Goal: Task Accomplishment & Management: Manage account settings

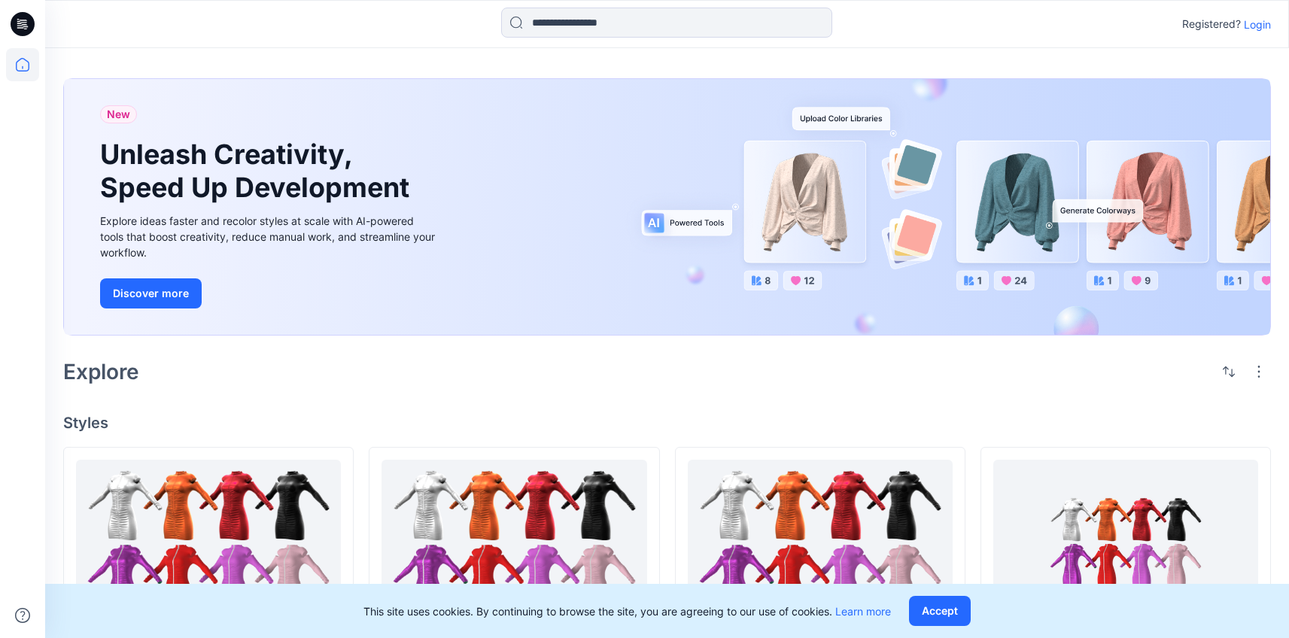
click at [1257, 31] on p "Login" at bounding box center [1257, 25] width 27 height 16
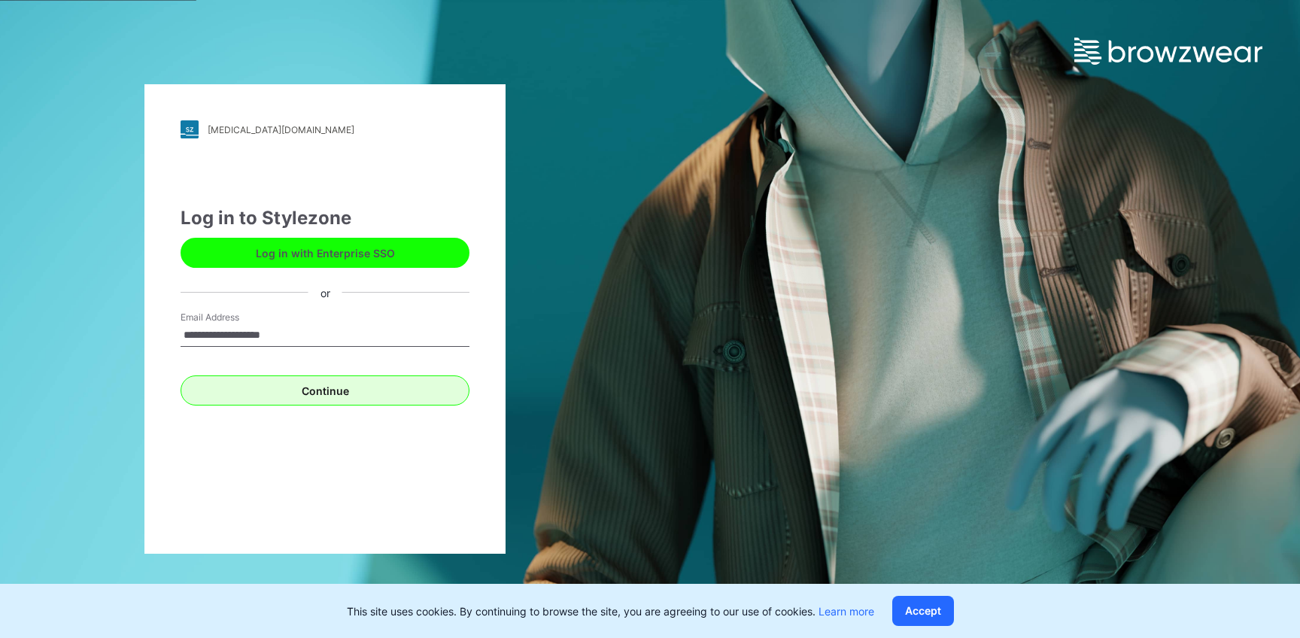
type input "**********"
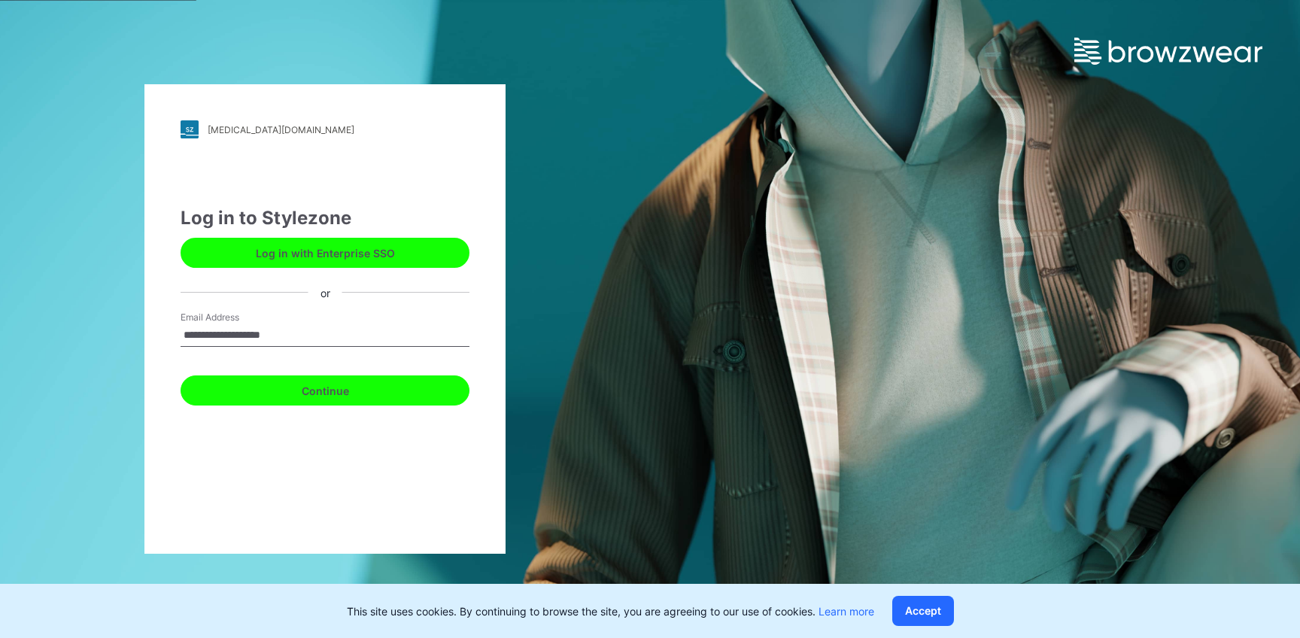
click at [419, 379] on button "Continue" at bounding box center [325, 391] width 289 height 30
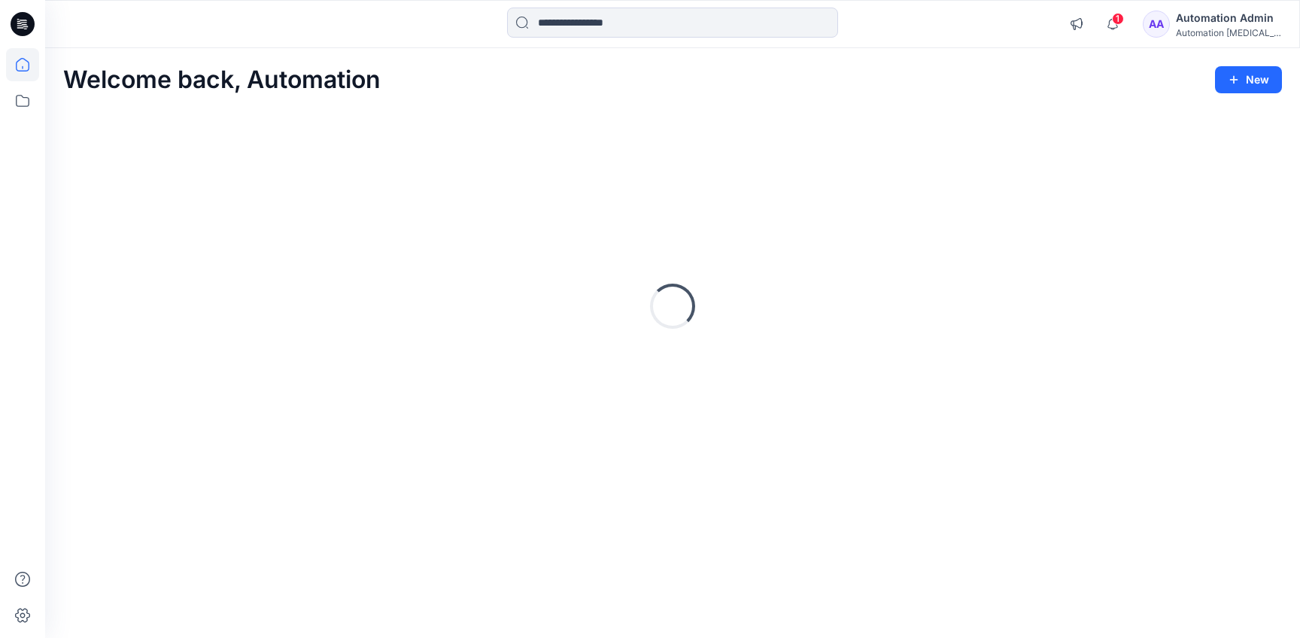
click at [1226, 16] on div "Automation Admin" at bounding box center [1228, 18] width 105 height 18
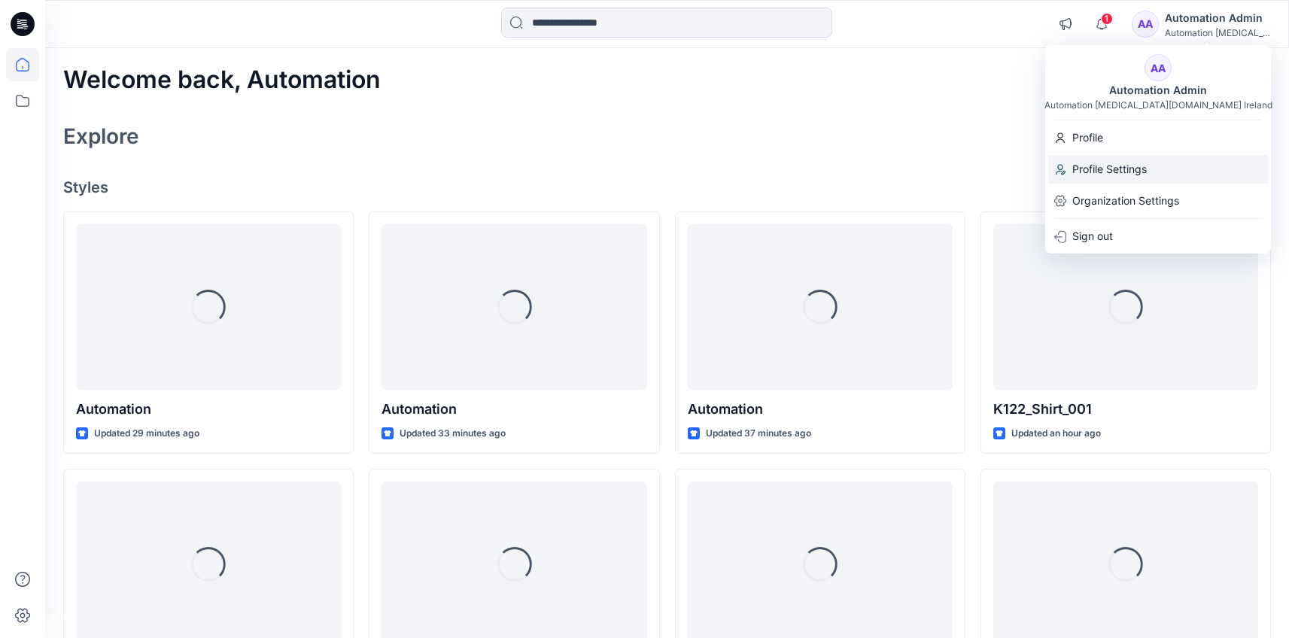
click at [1159, 160] on div "Profile Settings" at bounding box center [1158, 169] width 220 height 29
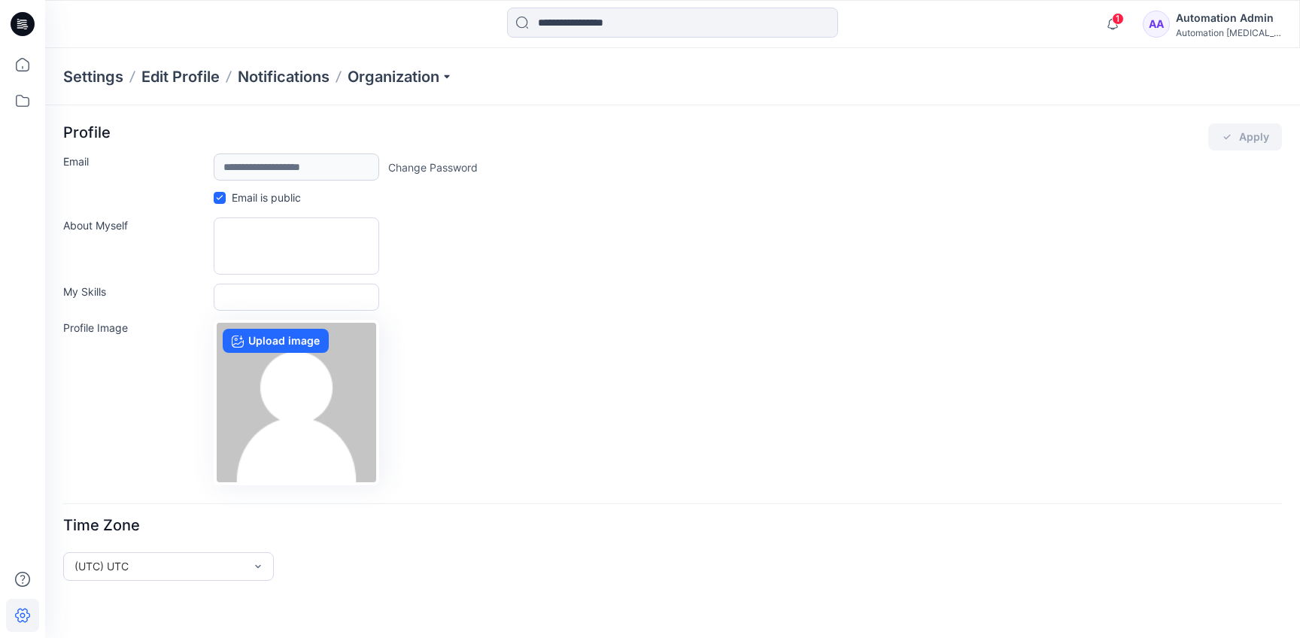
click at [1201, 21] on div "Automation Admin" at bounding box center [1228, 18] width 105 height 18
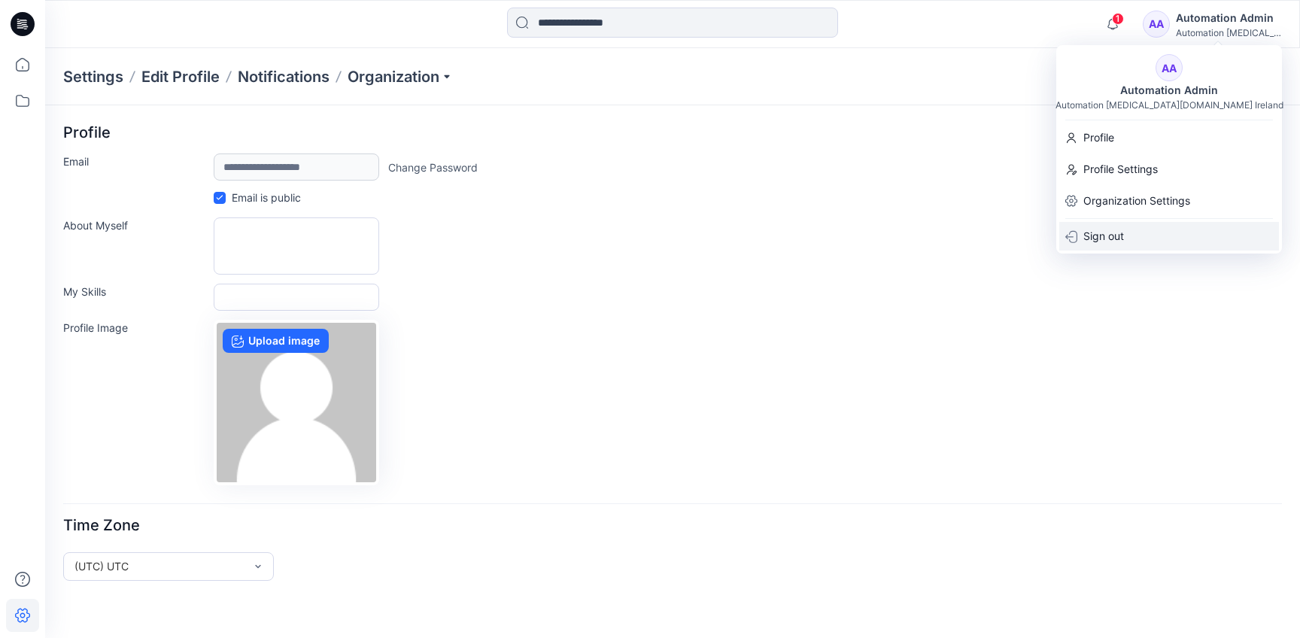
click at [1165, 230] on div "Sign out" at bounding box center [1170, 236] width 220 height 29
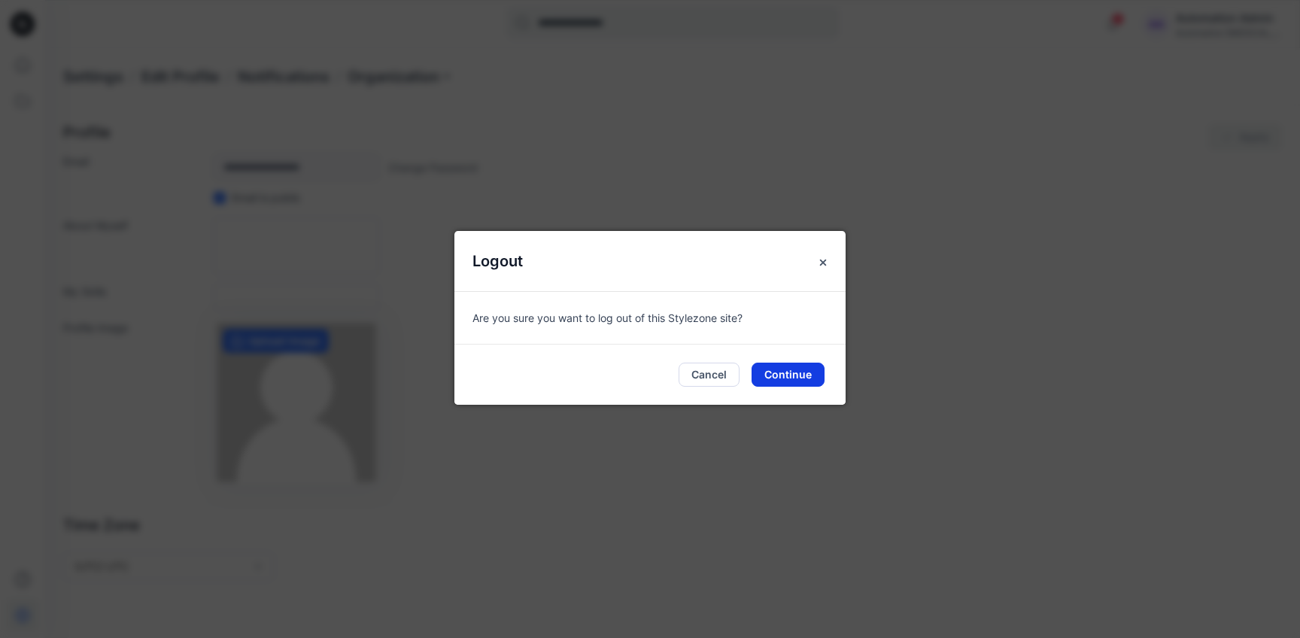
click at [795, 379] on button "Continue" at bounding box center [788, 375] width 73 height 24
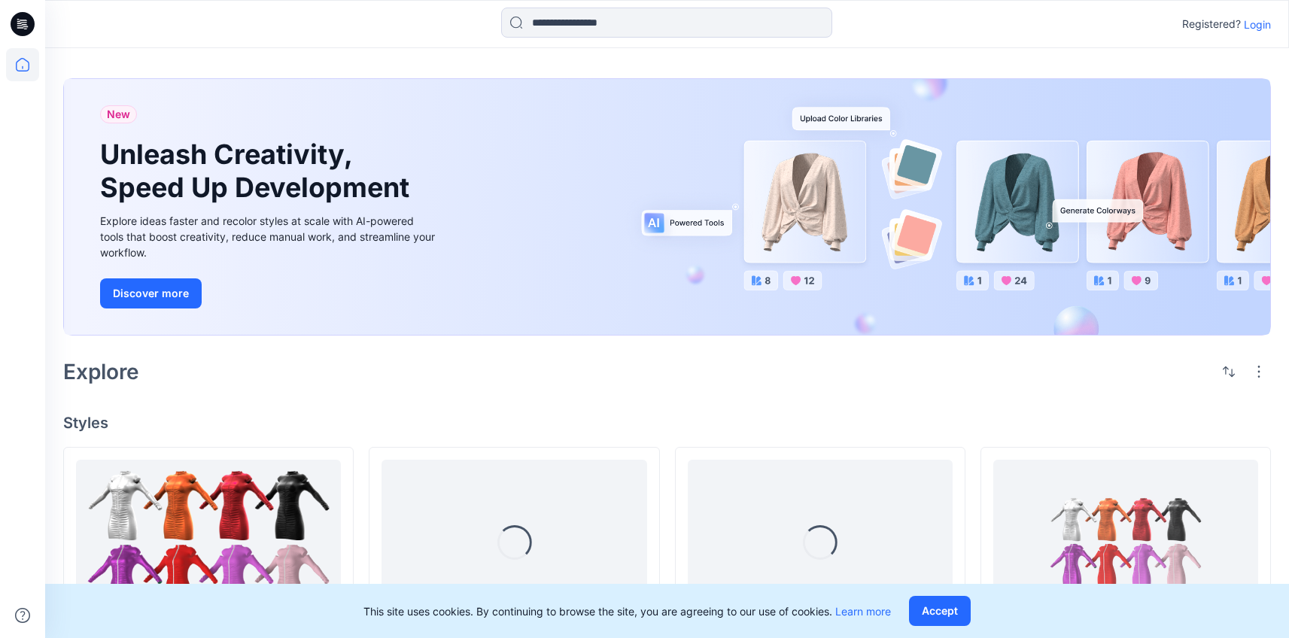
click at [1259, 24] on p "Login" at bounding box center [1257, 25] width 27 height 16
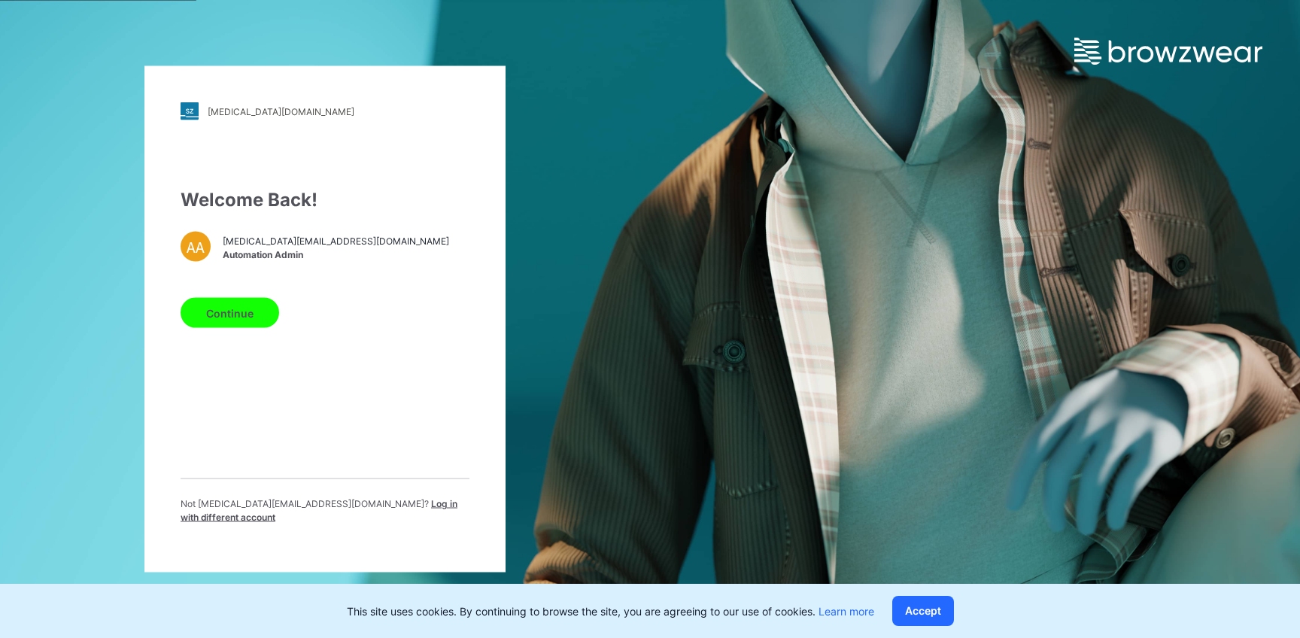
click at [393, 509] on span "Log in with different account" at bounding box center [319, 510] width 277 height 25
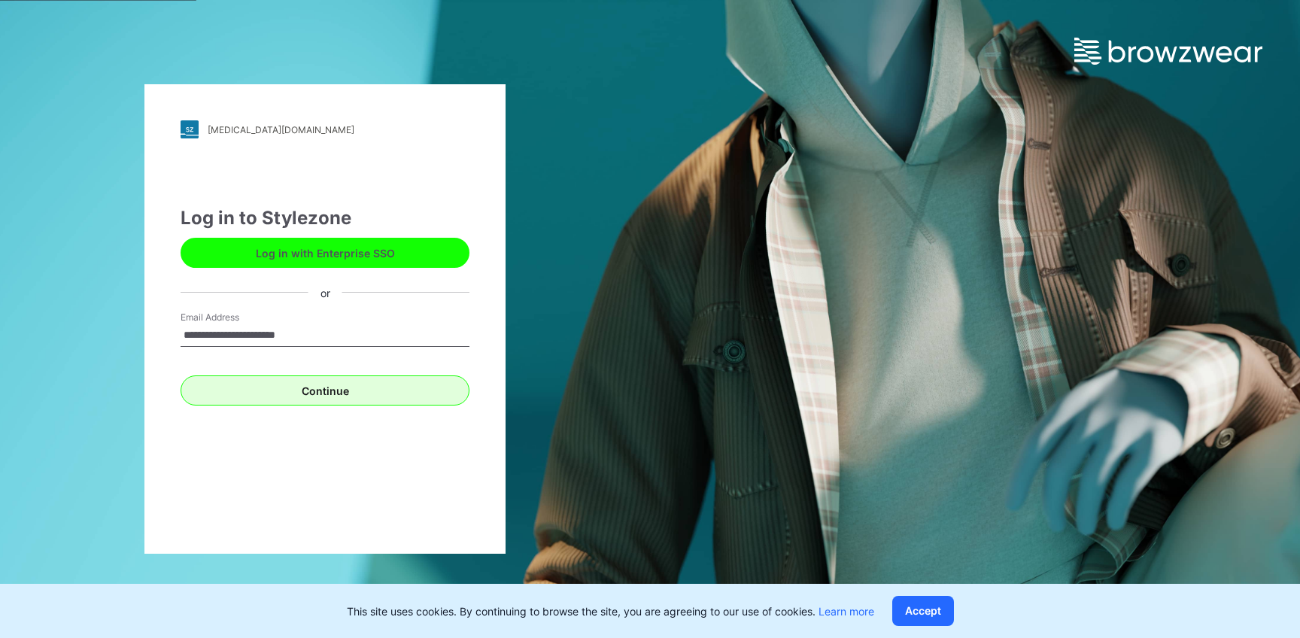
type input "**********"
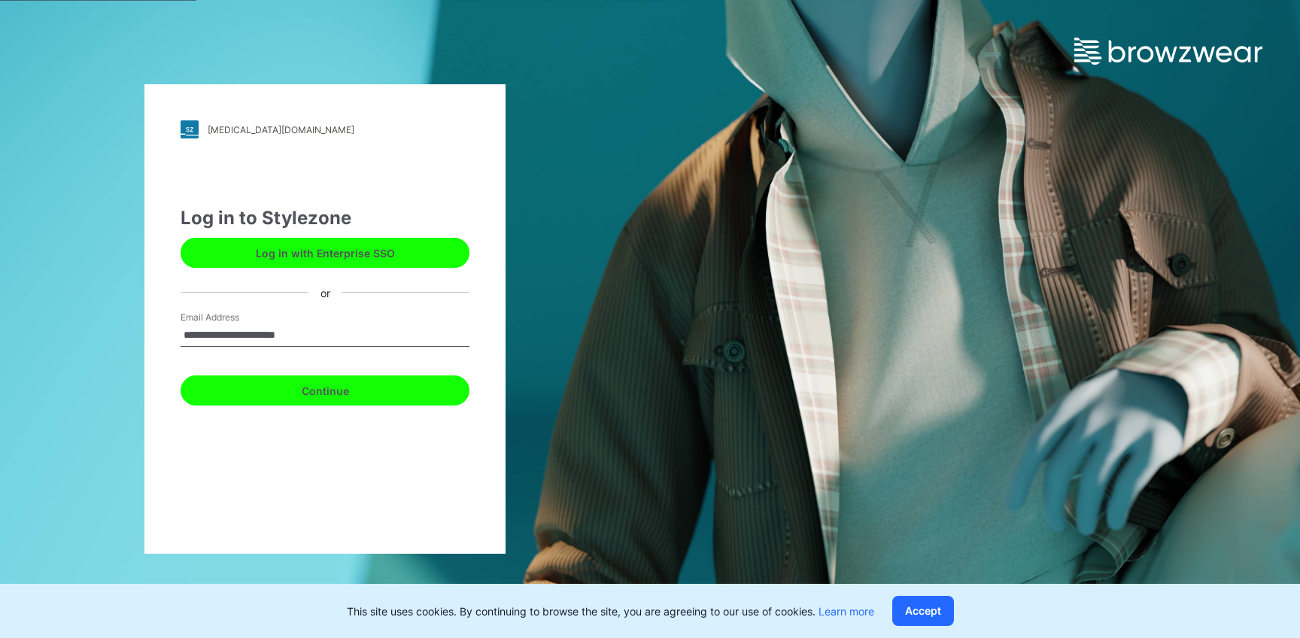
click at [320, 391] on button "Continue" at bounding box center [325, 391] width 289 height 30
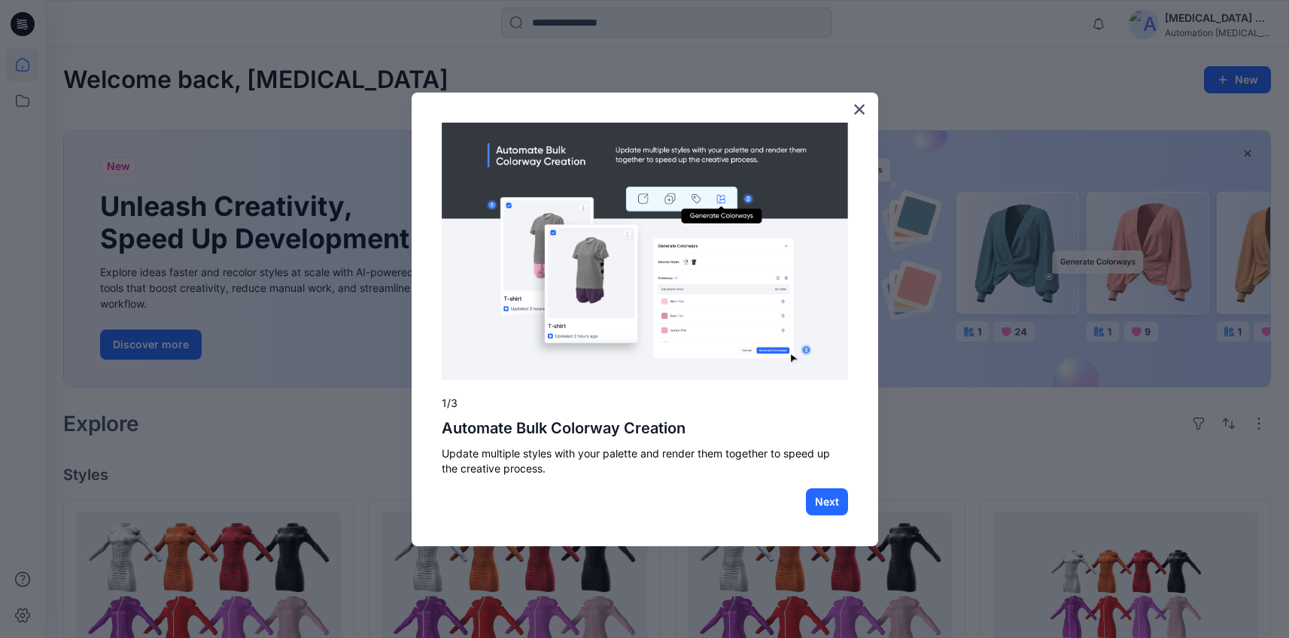
scroll to position [533, 0]
